Goal: Find contact information: Find contact information

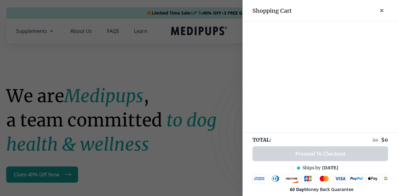
click at [206, 76] on div at bounding box center [199, 98] width 398 height 196
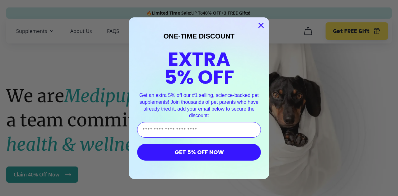
click at [261, 21] on circle "Close dialog" at bounding box center [261, 25] width 10 height 10
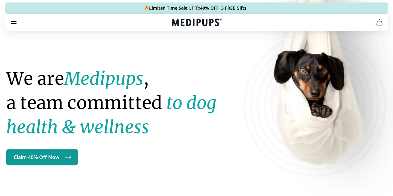
click at [192, 88] on link "FAQS" at bounding box center [198, 91] width 12 height 6
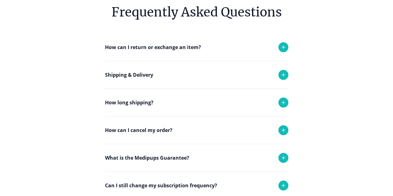
scroll to position [50, 0]
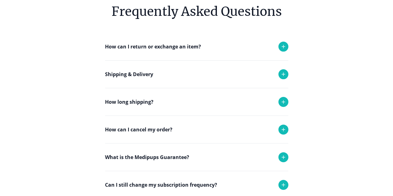
click at [285, 133] on icon at bounding box center [283, 129] width 7 height 7
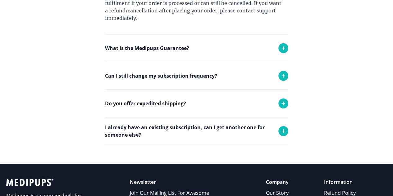
scroll to position [216, 0]
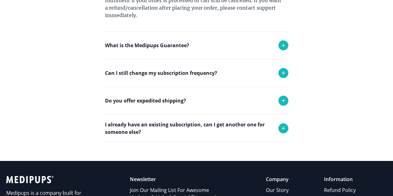
click at [281, 77] on icon at bounding box center [283, 72] width 7 height 7
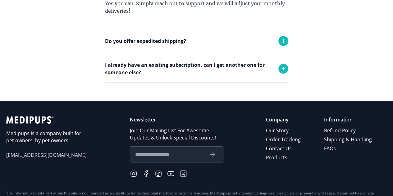
scroll to position [312, 0]
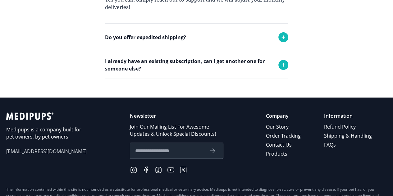
click at [280, 149] on link "Contact Us" at bounding box center [284, 144] width 36 height 9
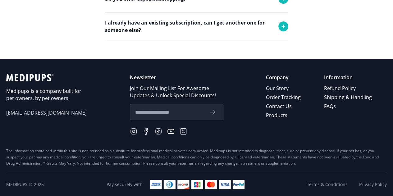
scroll to position [310, 0]
click at [278, 107] on link "Contact Us" at bounding box center [284, 106] width 36 height 9
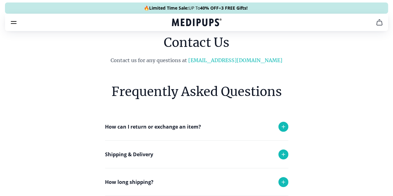
click at [234, 64] on p "Contact us for any questions at [EMAIL_ADDRESS][DOMAIN_NAME]" at bounding box center [196, 60] width 253 height 7
click at [234, 63] on link "[EMAIL_ADDRESS][DOMAIN_NAME]" at bounding box center [235, 60] width 94 height 6
